Goal: Task Accomplishment & Management: Manage account settings

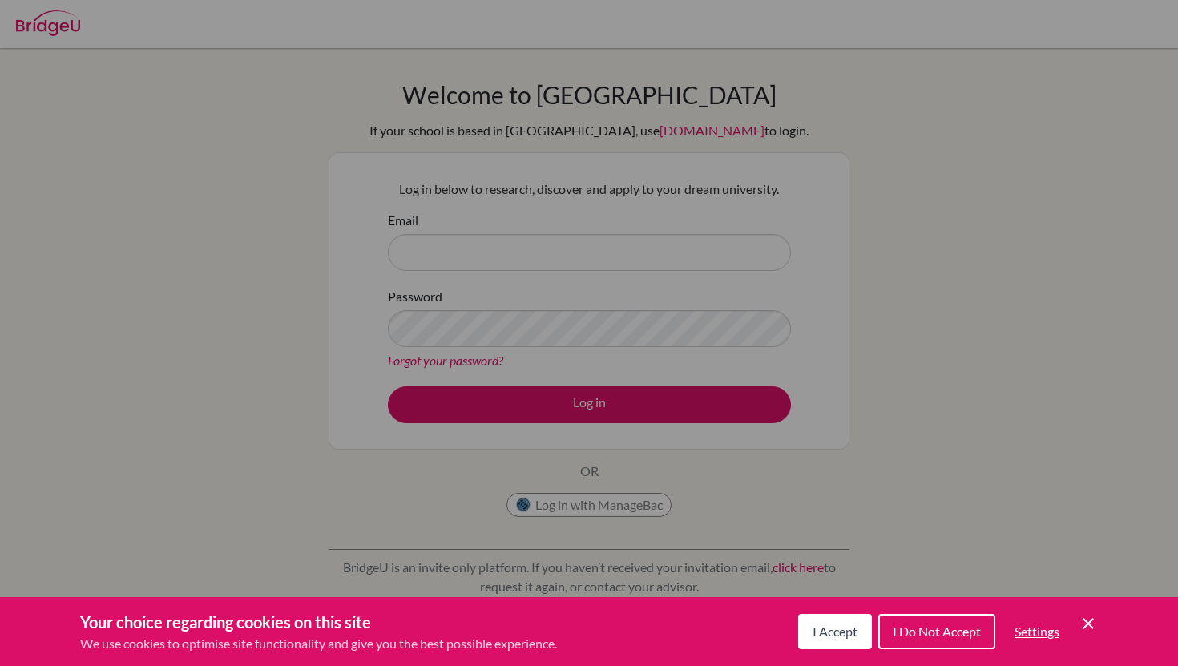
click at [523, 248] on div "Cookie Preferences" at bounding box center [589, 333] width 1178 height 666
click at [838, 641] on button "I Accept" at bounding box center [835, 631] width 74 height 35
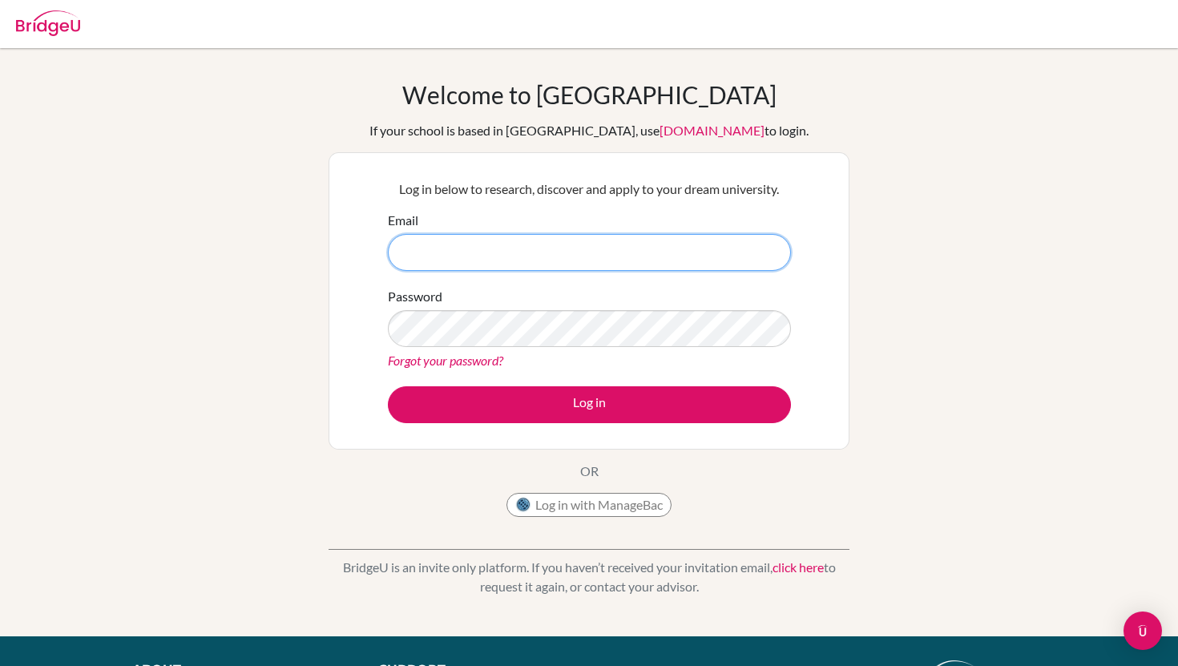
click at [642, 242] on input "Email" at bounding box center [589, 252] width 403 height 37
click at [523, 240] on input "Email" at bounding box center [589, 252] width 403 height 37
click at [464, 257] on input "Email" at bounding box center [589, 252] width 403 height 37
type input "[EMAIL_ADDRESS][DOMAIN_NAME]"
click at [322, 284] on div "Welcome to [GEOGRAPHIC_DATA] If your school is based in [GEOGRAPHIC_DATA], use …" at bounding box center [589, 342] width 1178 height 524
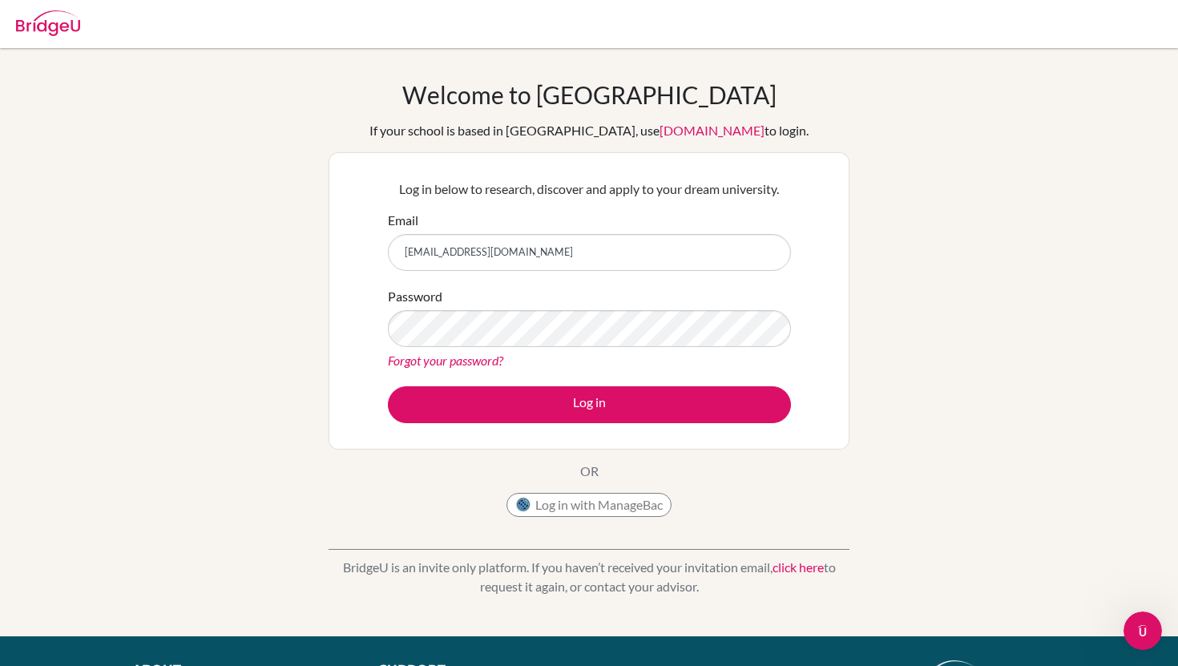
click at [440, 355] on link "Forgot your password?" at bounding box center [445, 360] width 115 height 15
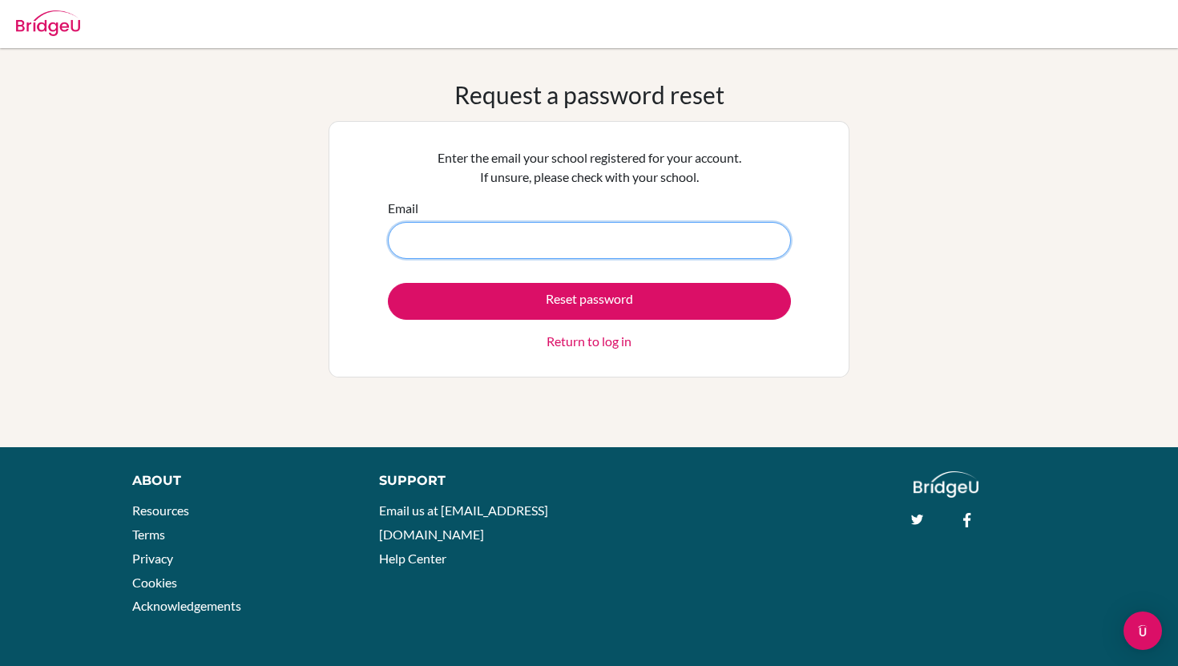
click at [485, 240] on input "Email" at bounding box center [589, 240] width 403 height 37
click at [722, 166] on p "Enter the email your school registered for your account. If unsure, please chec…" at bounding box center [589, 167] width 403 height 38
click at [898, 171] on div "Request a password reset Enter the email your school registered for your accoun…" at bounding box center [589, 247] width 1178 height 335
